Goal: Task Accomplishment & Management: Manage account settings

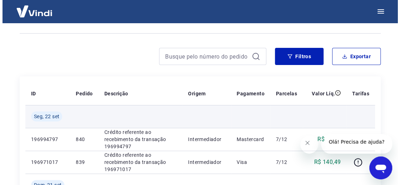
scroll to position [65, 0]
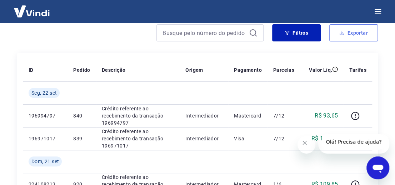
click at [357, 33] on button "Exportar" at bounding box center [353, 32] width 49 height 17
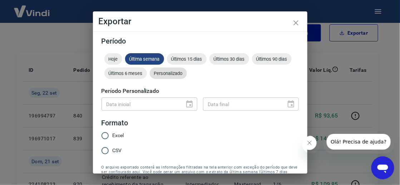
click at [187, 73] on span "Personalizado" at bounding box center [168, 73] width 37 height 5
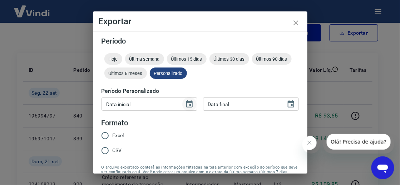
click at [185, 105] on icon "Choose date" at bounding box center [189, 104] width 9 height 9
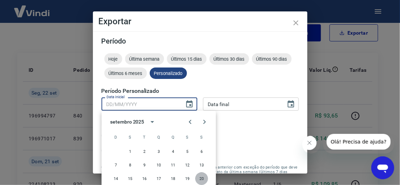
click at [202, 176] on button "20" at bounding box center [201, 178] width 13 height 13
type input "20/09/2025"
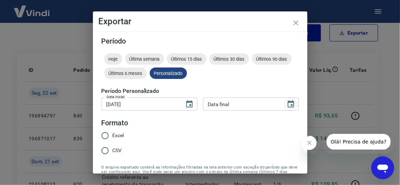
click at [288, 104] on icon "Choose date" at bounding box center [291, 103] width 6 height 7
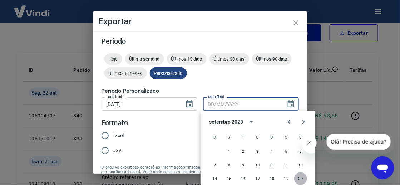
click at [300, 176] on button "20" at bounding box center [300, 178] width 13 height 13
type input "20/09/2025"
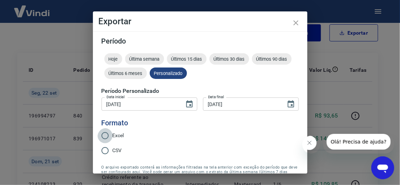
click at [103, 138] on input "Excel" at bounding box center [105, 135] width 15 height 15
radio input "true"
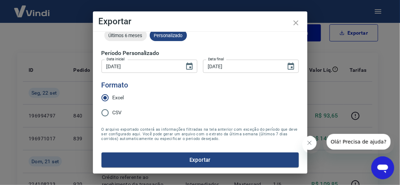
scroll to position [44, 0]
click at [207, 159] on button "Exportar" at bounding box center [199, 160] width 197 height 15
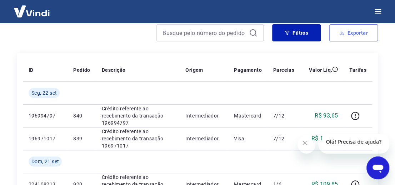
click at [367, 34] on button "Exportar" at bounding box center [353, 32] width 49 height 17
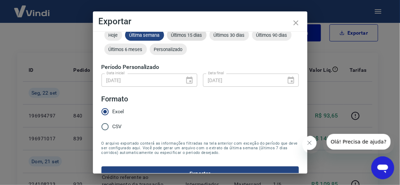
scroll to position [0, 0]
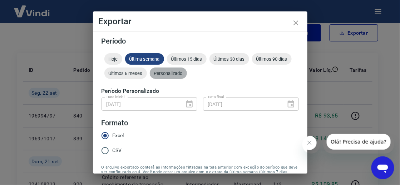
drag, startPoint x: 223, startPoint y: 72, endPoint x: 129, endPoint y: 98, distance: 97.1
click at [187, 72] on span "Personalizado" at bounding box center [168, 73] width 37 height 5
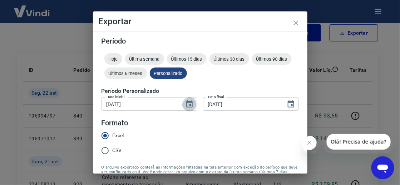
click at [189, 105] on icon "Choose date, selected date is 20 de set de 2025" at bounding box center [189, 103] width 6 height 7
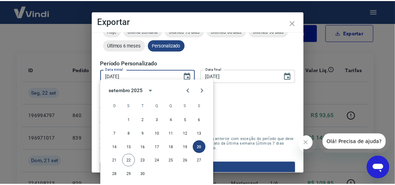
scroll to position [31, 0]
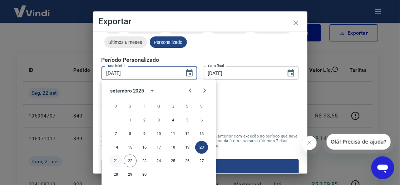
click at [116, 160] on button "21" at bounding box center [115, 161] width 13 height 13
type input "21/09/2025"
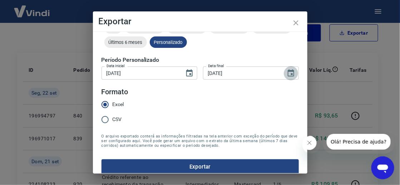
click at [291, 75] on button "Choose date, selected date is 20 de set de 2025" at bounding box center [291, 73] width 14 height 14
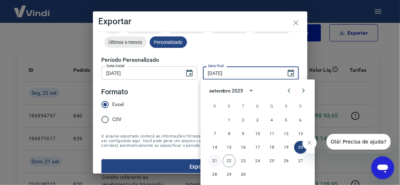
click at [215, 160] on button "21" at bounding box center [214, 161] width 13 height 13
type input "21/09/2025"
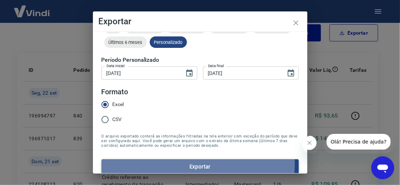
click at [169, 168] on button "Exportar" at bounding box center [199, 166] width 197 height 15
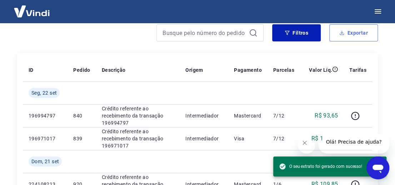
click at [356, 34] on button "Exportar" at bounding box center [353, 32] width 49 height 17
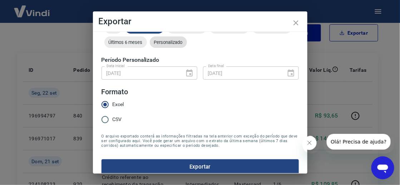
click at [187, 41] on span "Personalizado" at bounding box center [168, 42] width 37 height 5
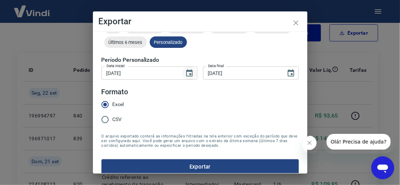
click at [189, 72] on icon "Choose date, selected date is 21 de set de 2025" at bounding box center [189, 72] width 6 height 7
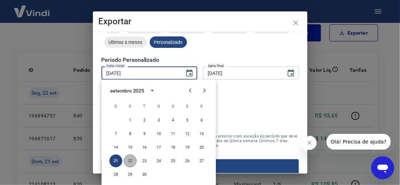
click at [130, 159] on button "22" at bounding box center [130, 161] width 13 height 13
type input "22/09/2025"
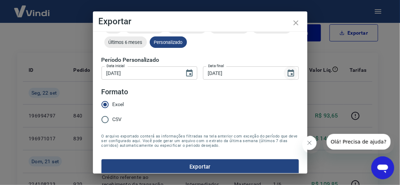
click at [287, 72] on icon "Choose date, selected date is 21 de set de 2025" at bounding box center [290, 73] width 9 height 9
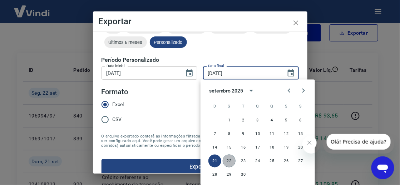
click at [228, 160] on button "22" at bounding box center [229, 161] width 13 height 13
type input "22/09/2025"
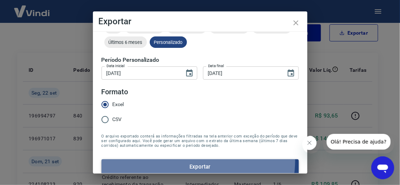
click at [195, 165] on button "Exportar" at bounding box center [199, 166] width 197 height 15
